Goal: Subscribe to service/newsletter

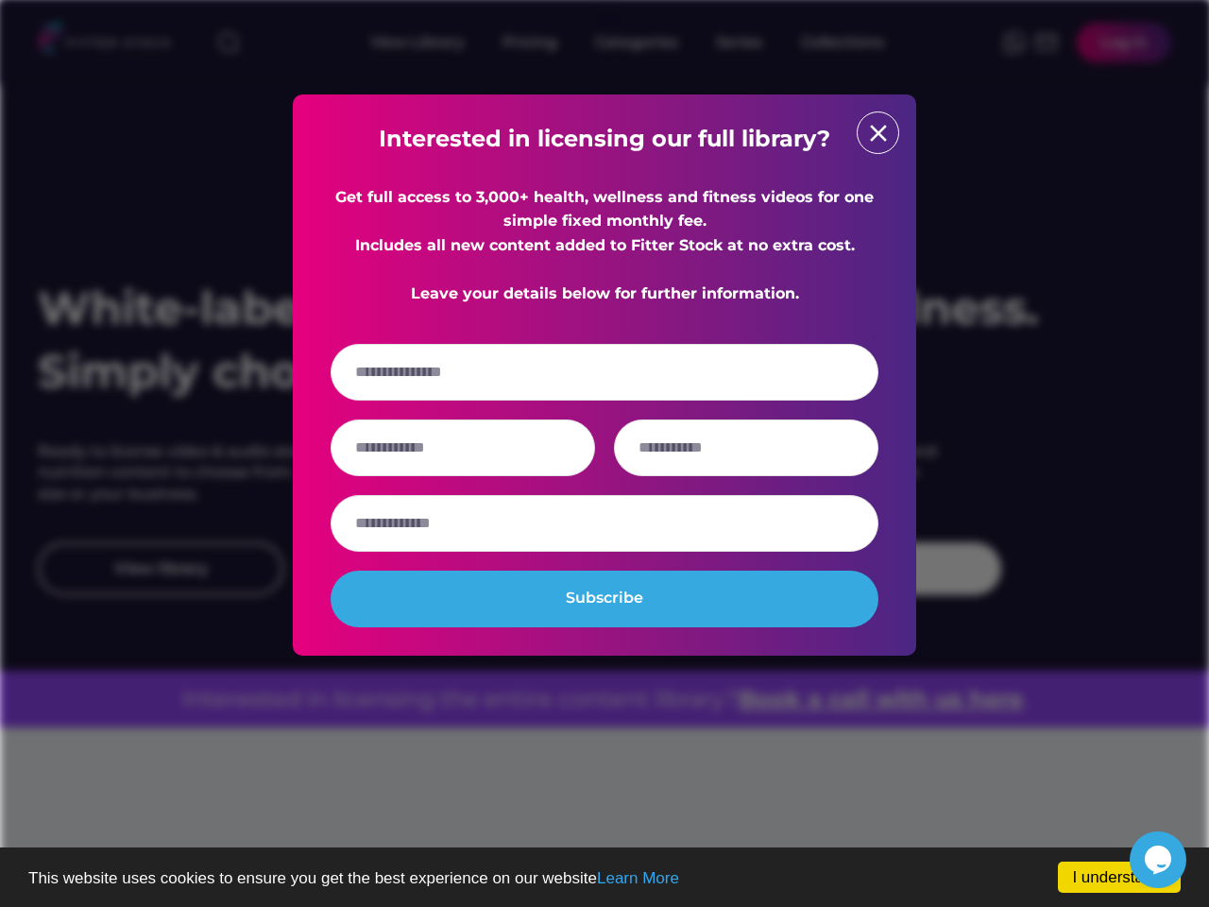
click at [604, 386] on input "email" at bounding box center [605, 372] width 548 height 57
click at [604, 139] on strong "Interested in licensing our full library?" at bounding box center [604, 138] width 451 height 27
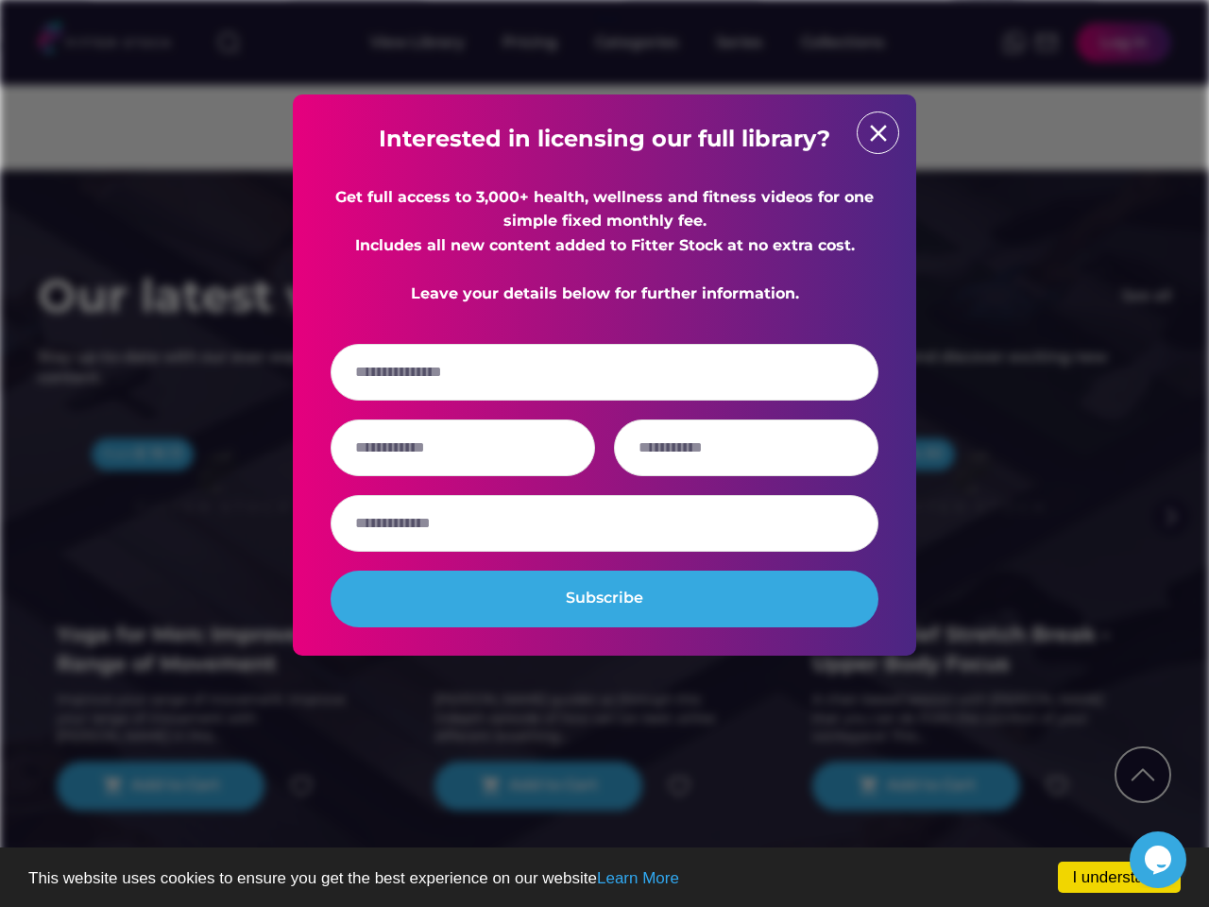
click at [604, 258] on div "Get full access to 3,000+ health, wellness and fitness videos for one simple fi…" at bounding box center [605, 245] width 548 height 121
click at [604, 396] on input "email" at bounding box center [605, 372] width 548 height 57
click at [604, 471] on div at bounding box center [605, 447] width 548 height 57
click at [463, 471] on input "input" at bounding box center [463, 447] width 264 height 57
click at [746, 471] on input "input" at bounding box center [746, 447] width 264 height 57
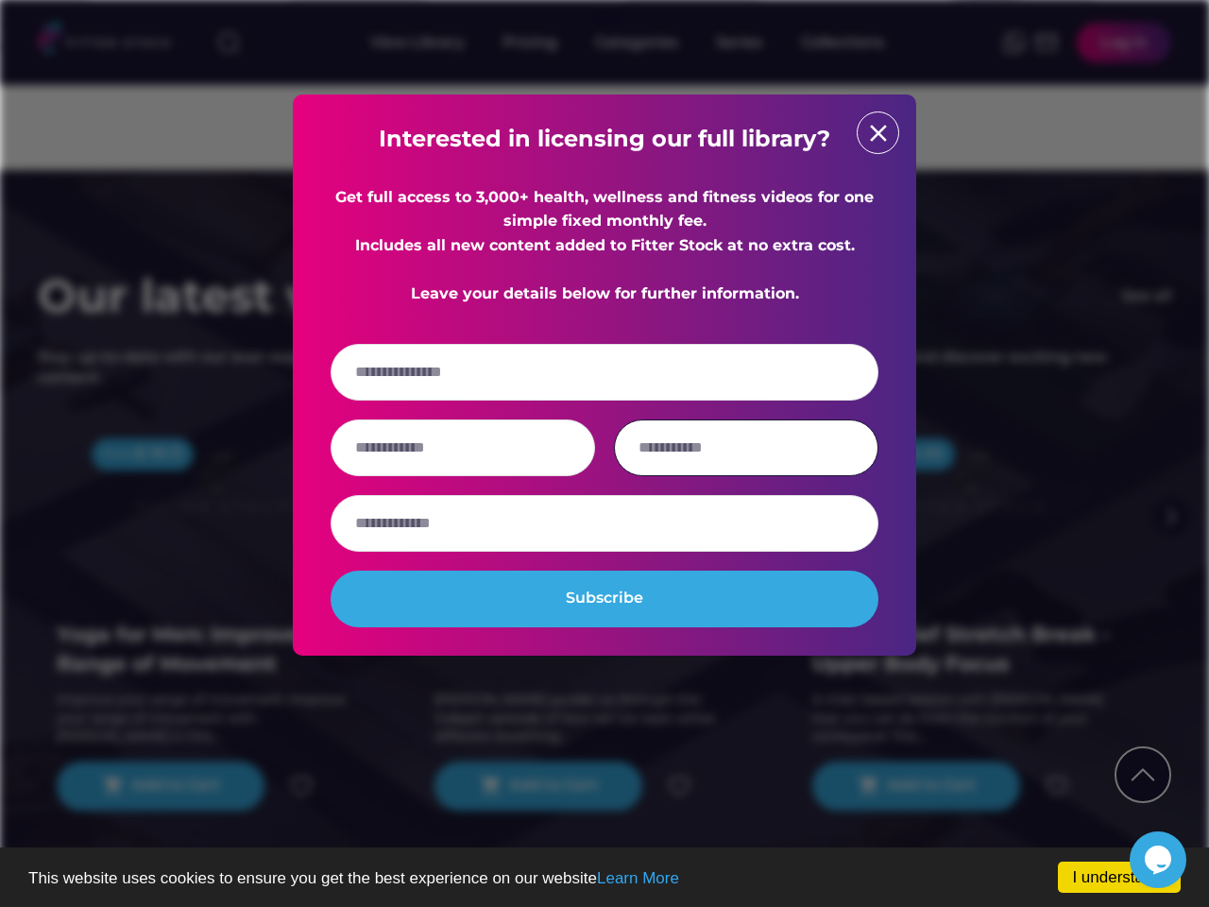
click at [604, 547] on input "input" at bounding box center [605, 523] width 548 height 57
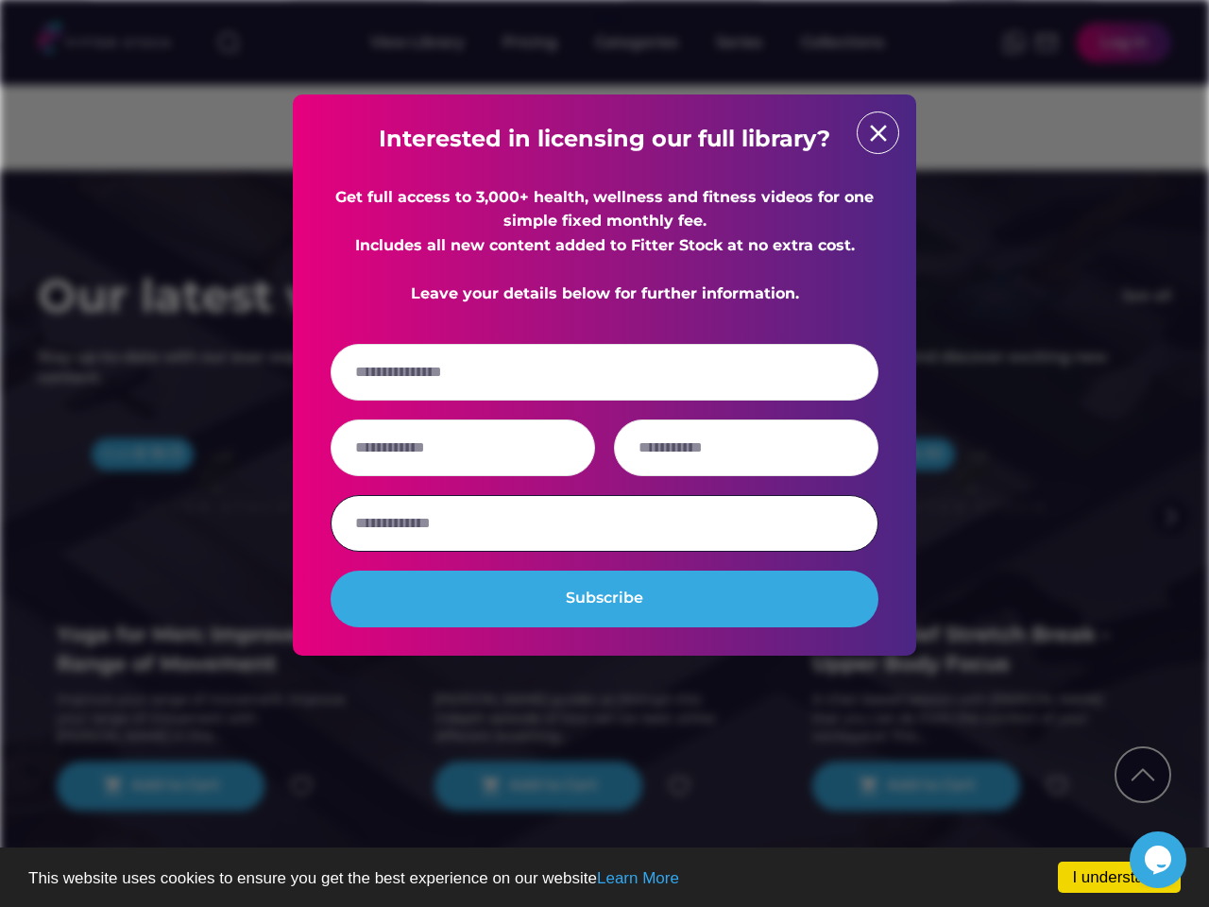
click at [604, 622] on button "Subscribe" at bounding box center [605, 598] width 548 height 57
